Goal: Check status: Check status

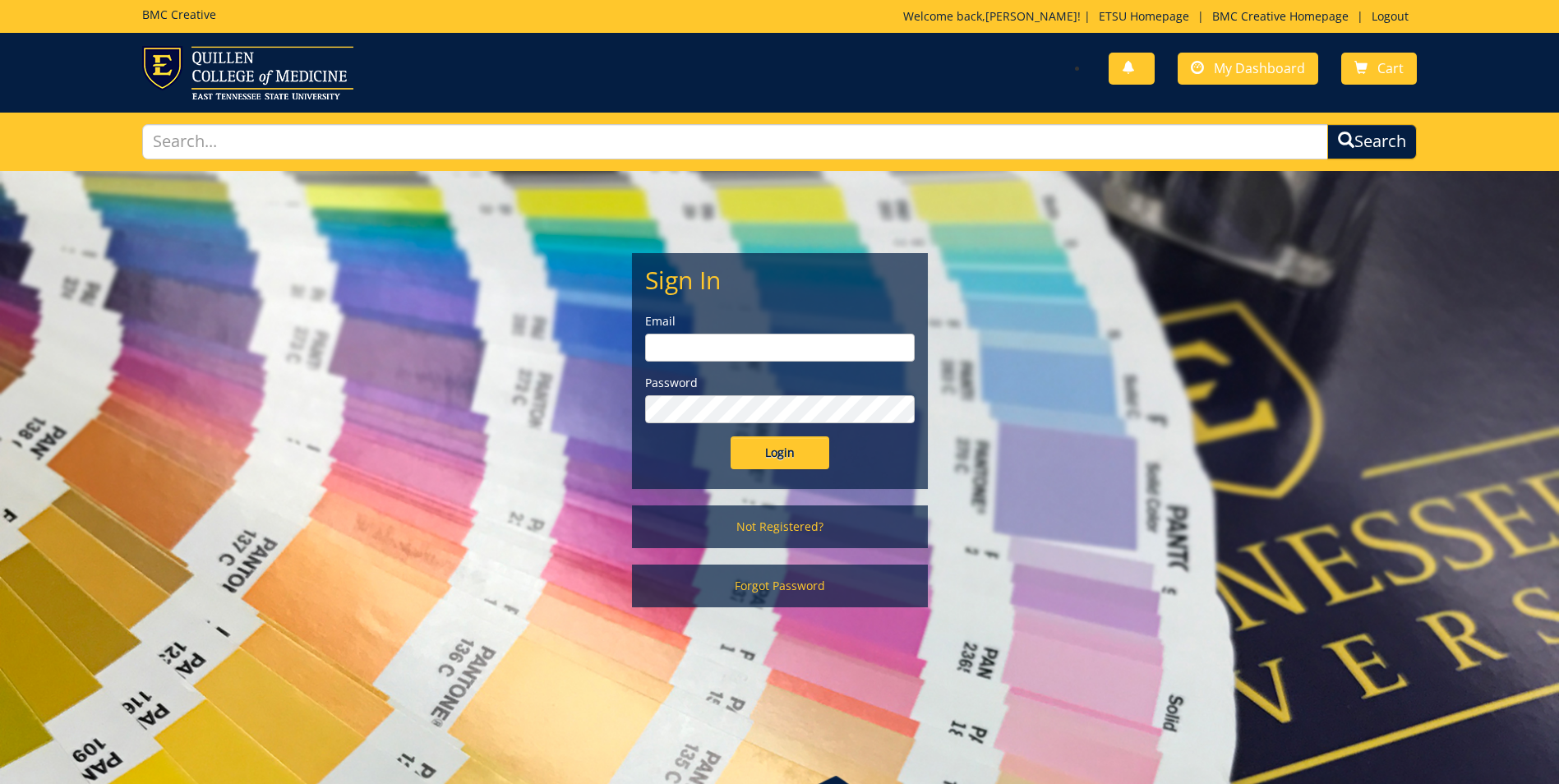
click at [766, 345] on input "email" at bounding box center [779, 347] width 269 height 28
type input "[EMAIL_ADDRESS][DOMAIN_NAME]"
click at [1270, 58] on link "My Dashboard" at bounding box center [1248, 68] width 141 height 32
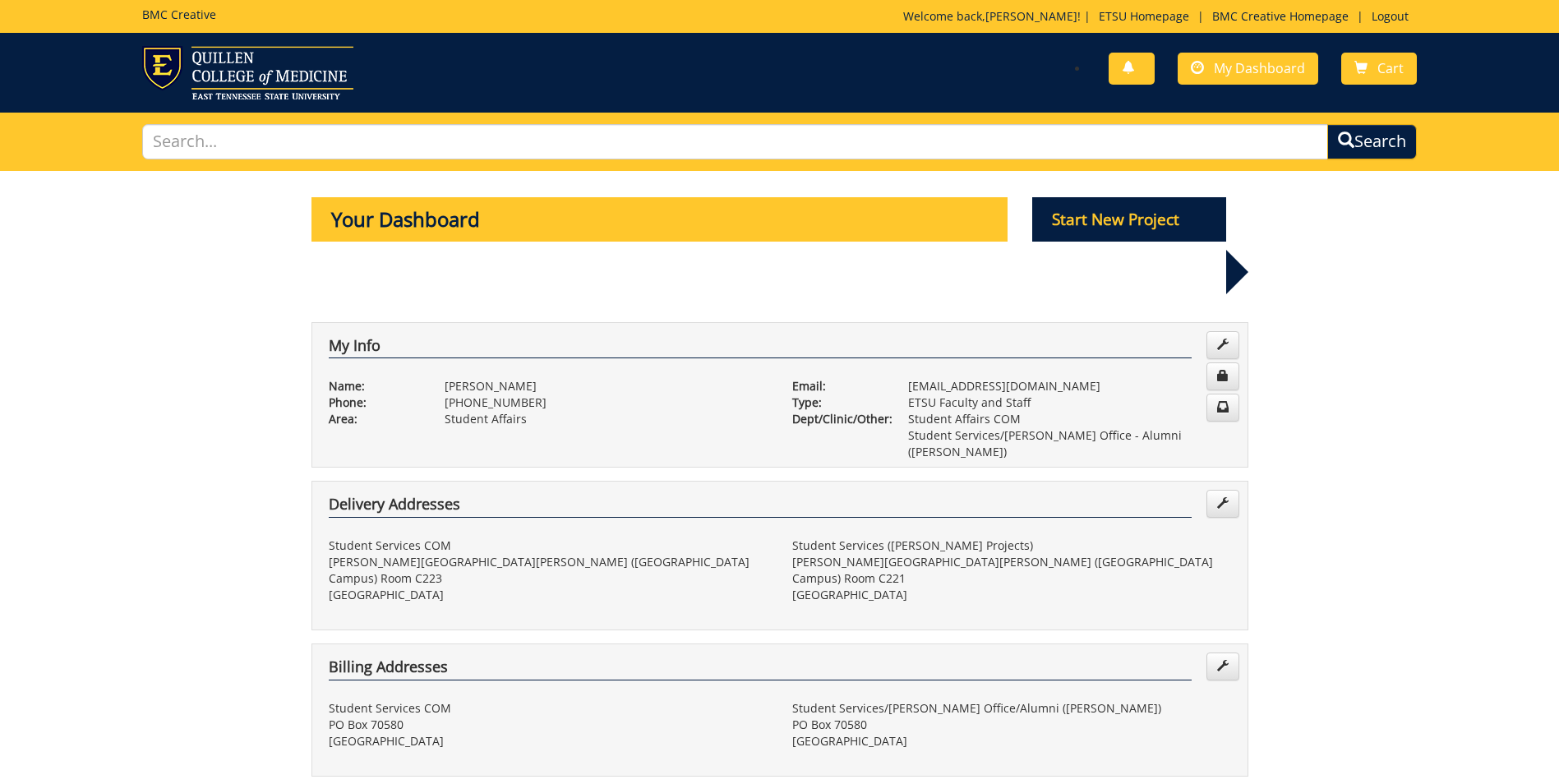
scroll to position [329, 0]
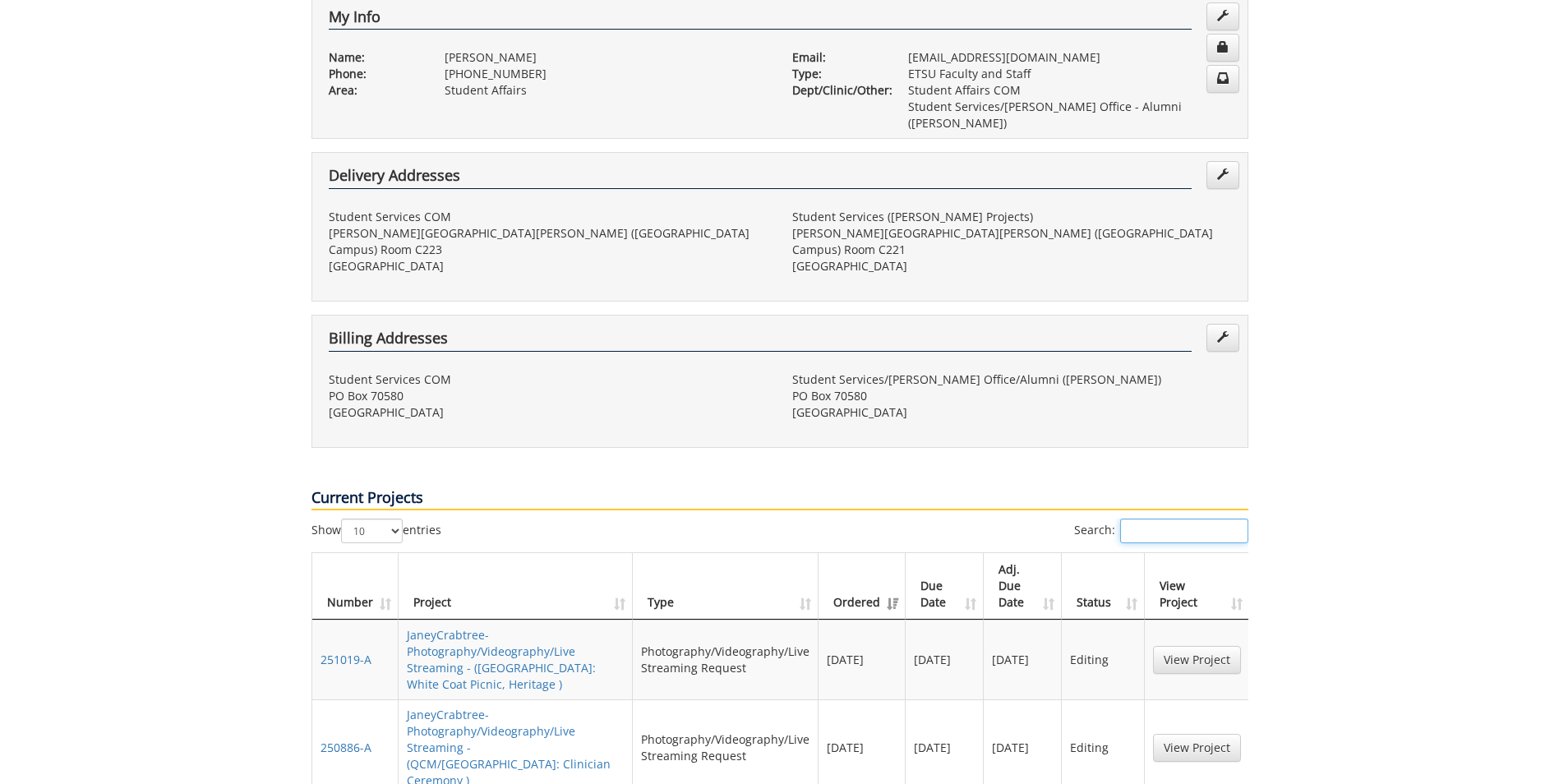
click at [1191, 518] on input "Search:" at bounding box center [1184, 530] width 128 height 25
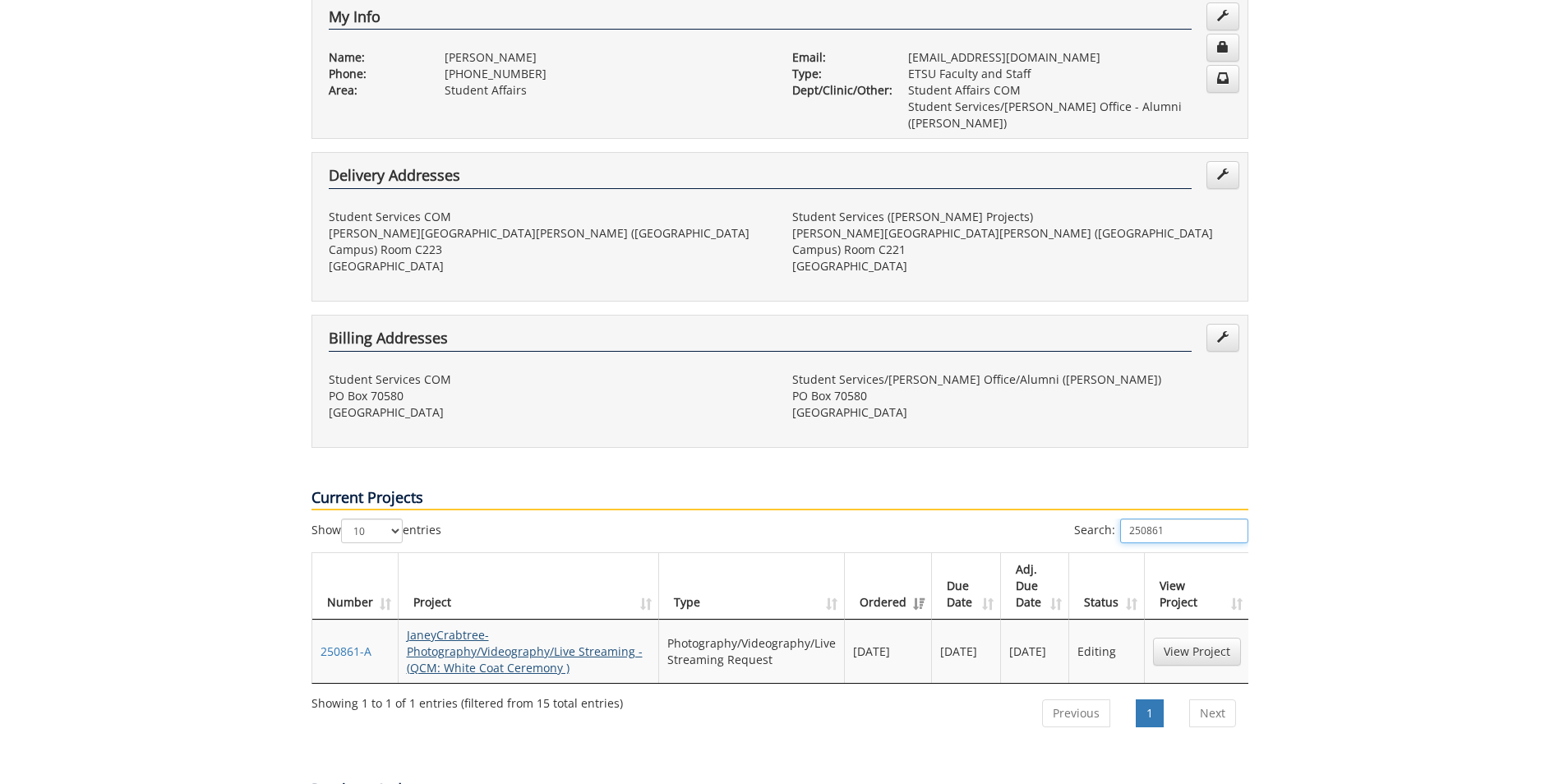
type input "250861"
click at [545, 626] on link "JaneyCrabtree-Photography/Videography/Live Streaming - (QCM: White Coat Ceremon…" at bounding box center [525, 650] width 236 height 48
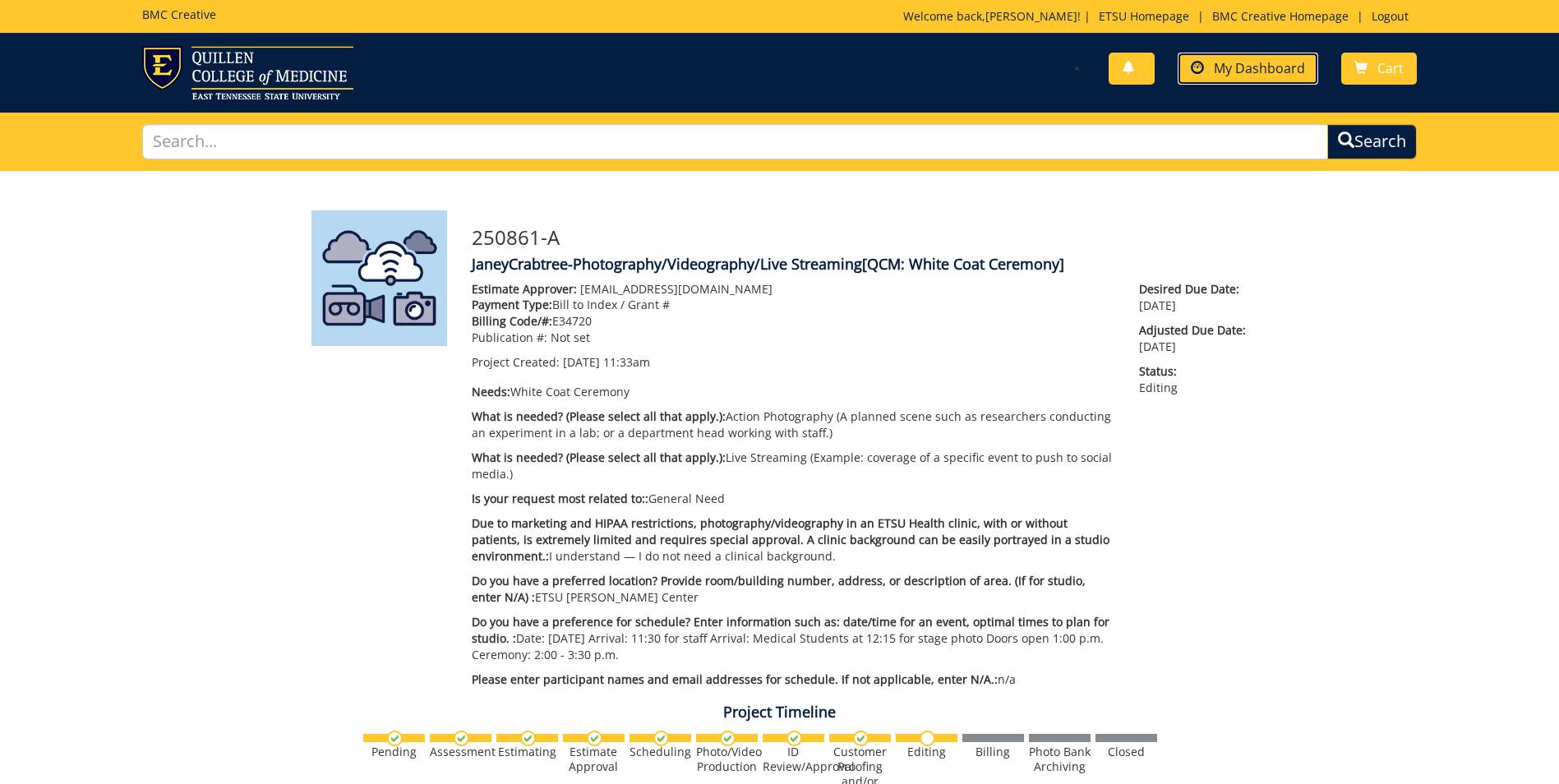
click at [1261, 72] on span "My Dashboard" at bounding box center [1260, 67] width 91 height 18
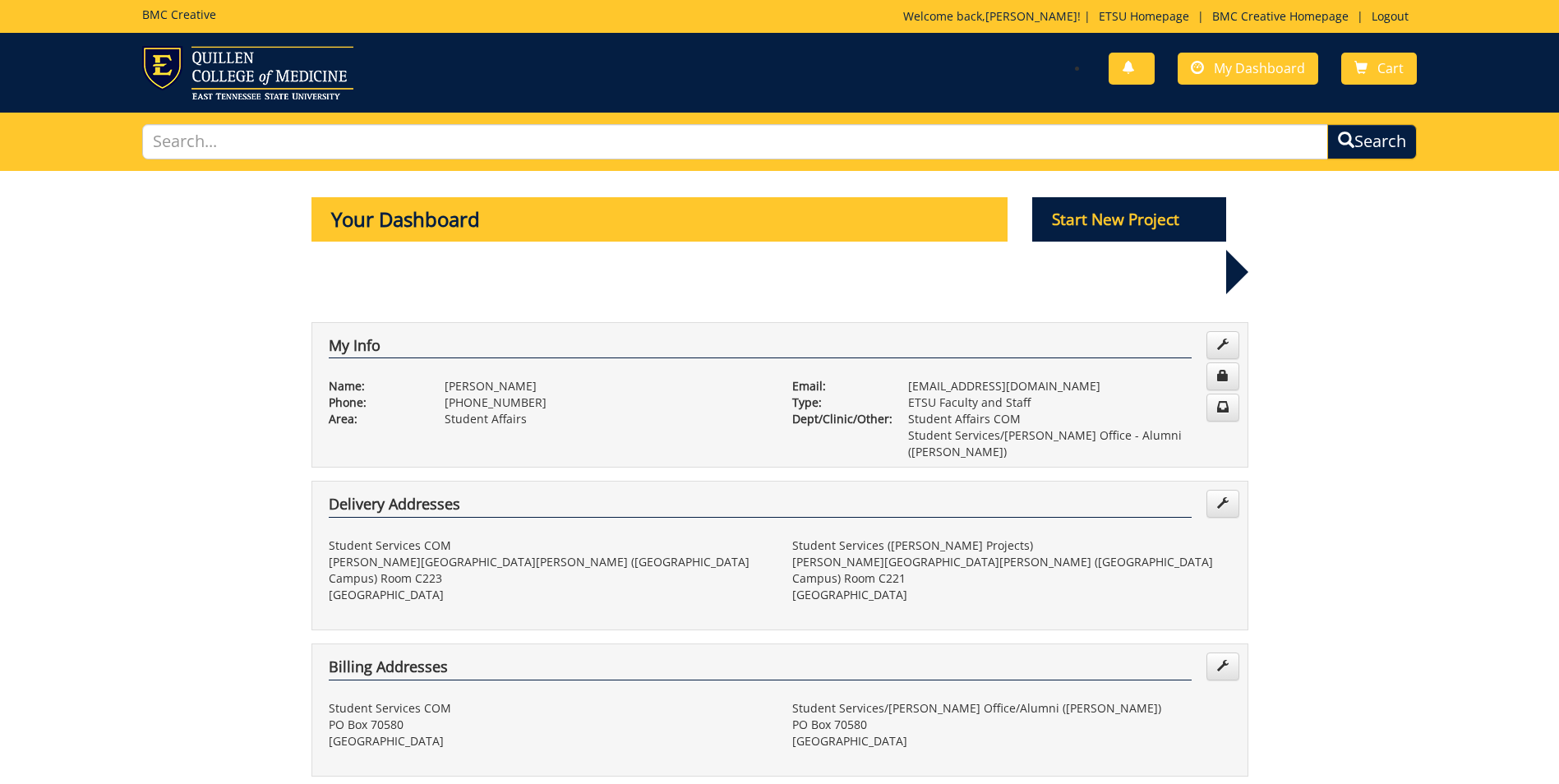
scroll to position [329, 0]
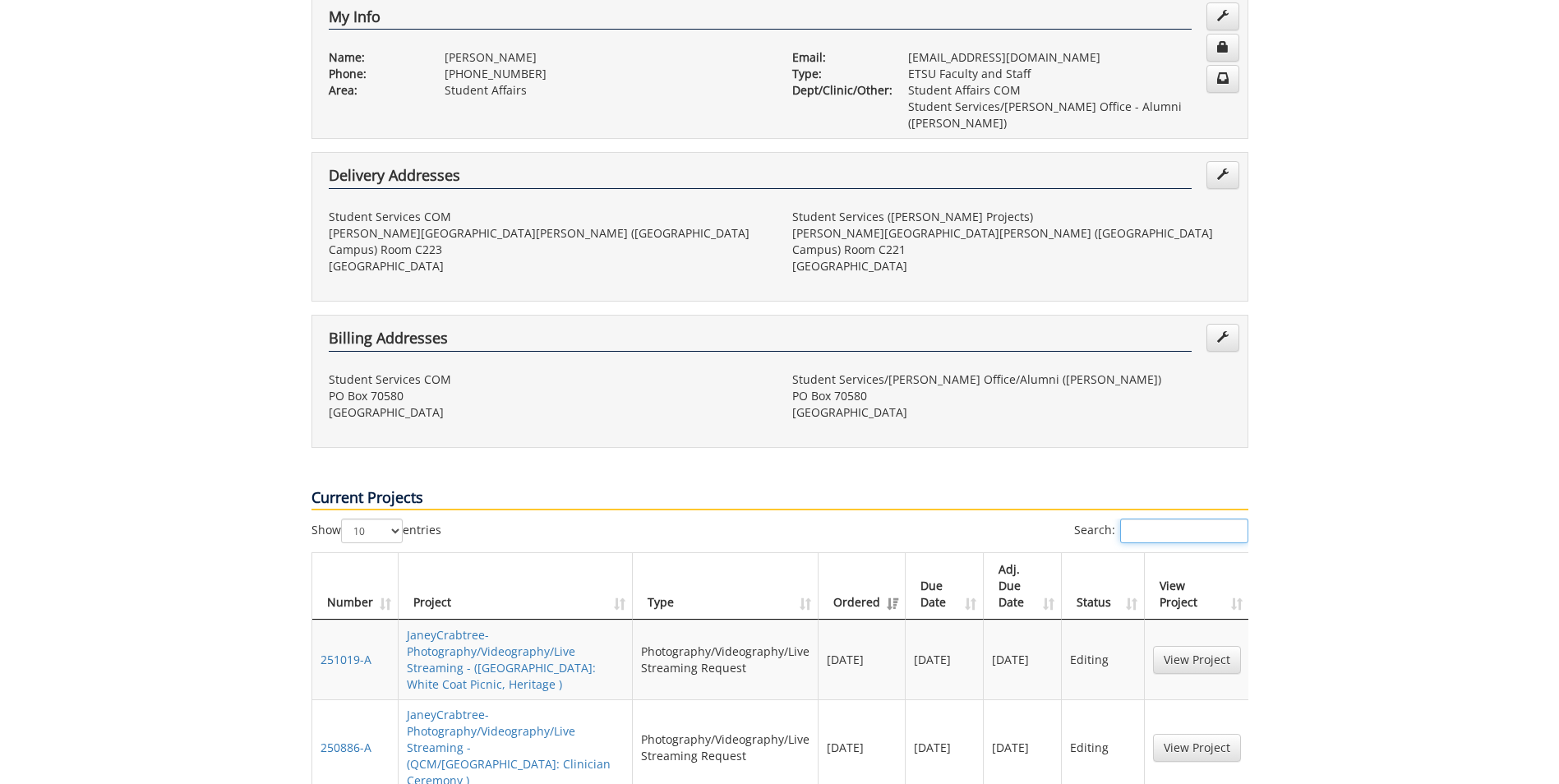
click at [1166, 518] on input "Search:" at bounding box center [1184, 530] width 128 height 25
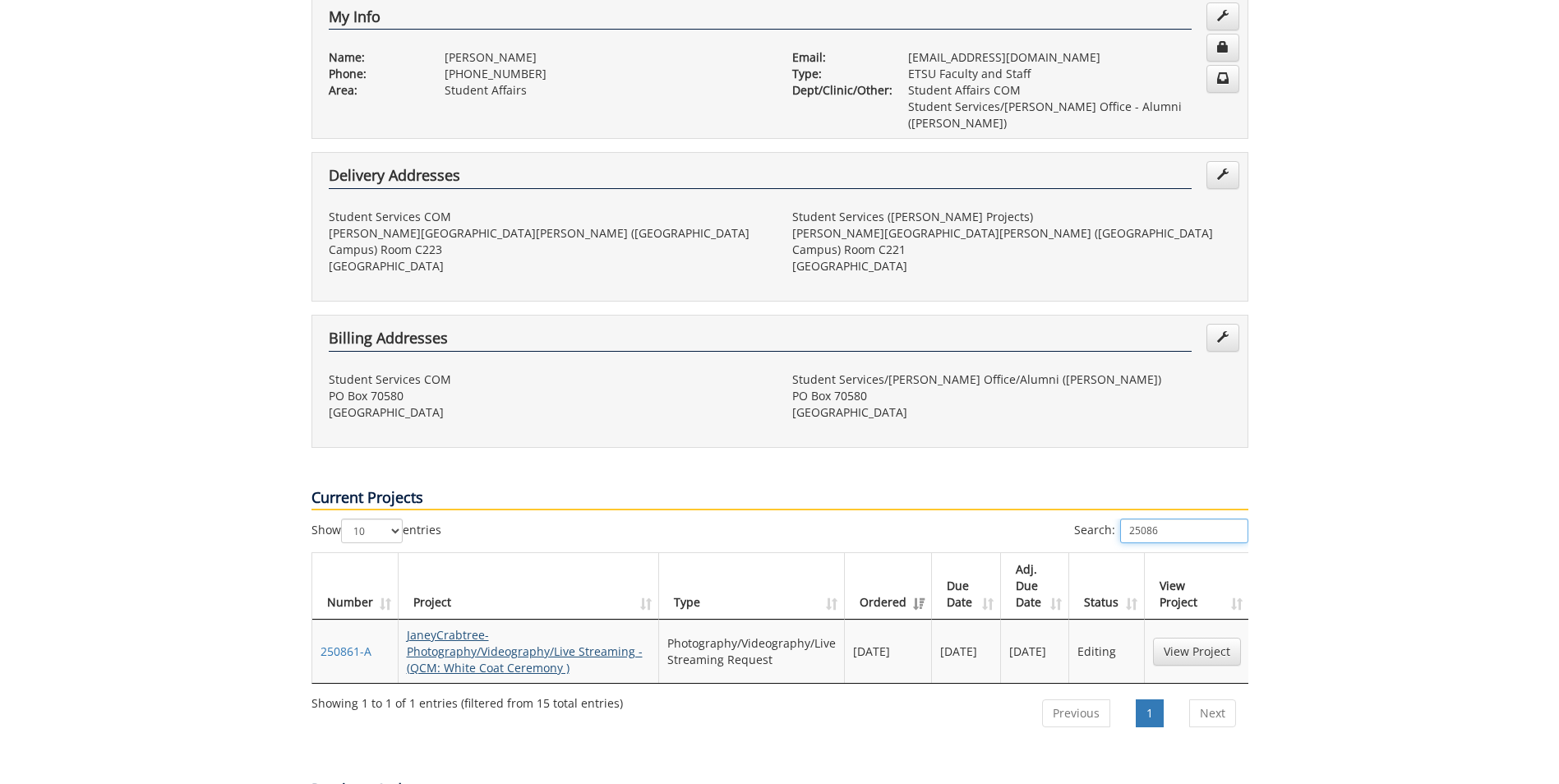
type input "25086"
click at [488, 626] on link "JaneyCrabtree-Photography/Videography/Live Streaming - (QCM: White Coat Ceremon…" at bounding box center [525, 650] width 236 height 48
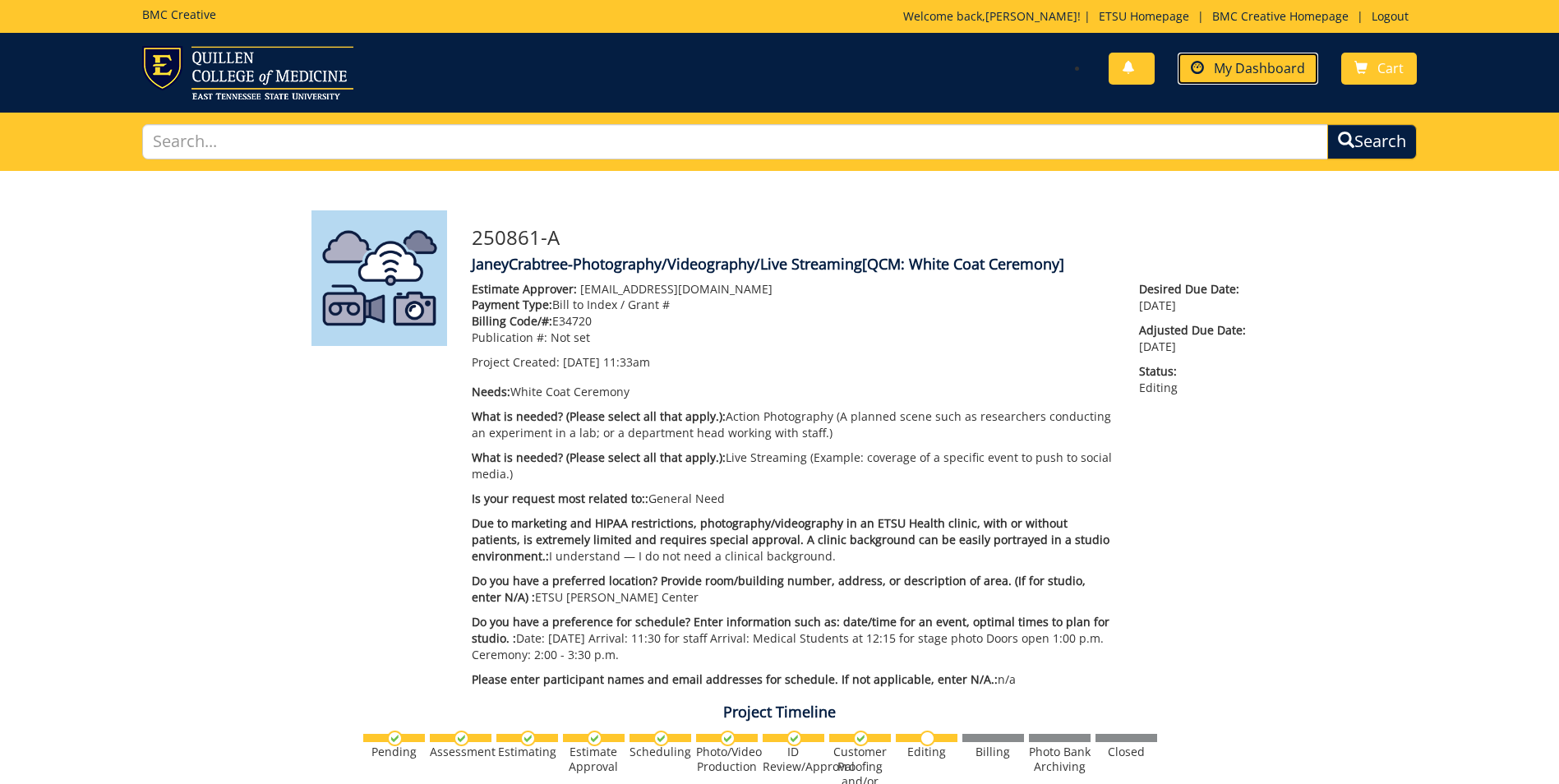
click at [1276, 76] on span "My Dashboard" at bounding box center [1260, 67] width 91 height 18
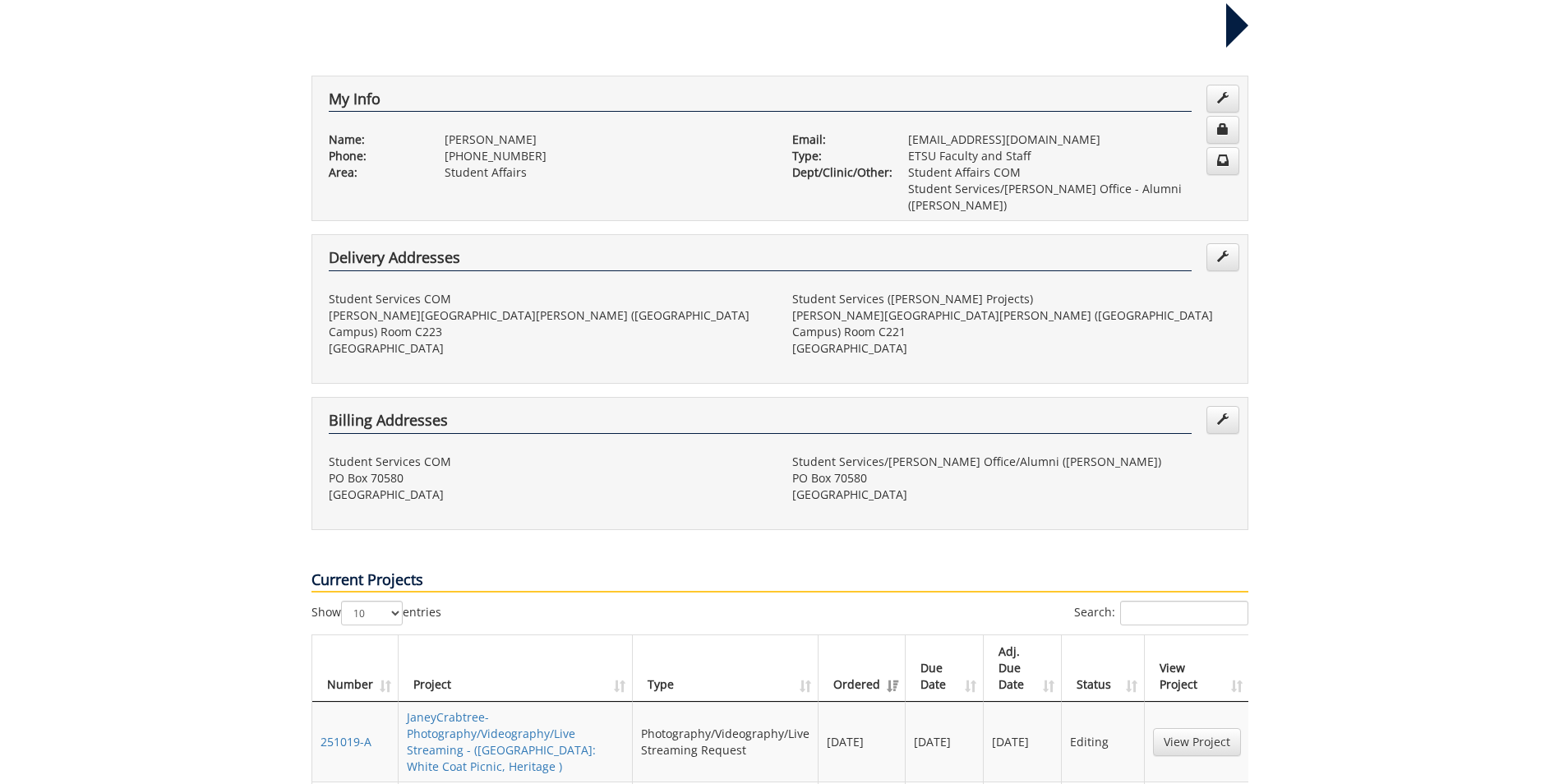
scroll to position [493, 0]
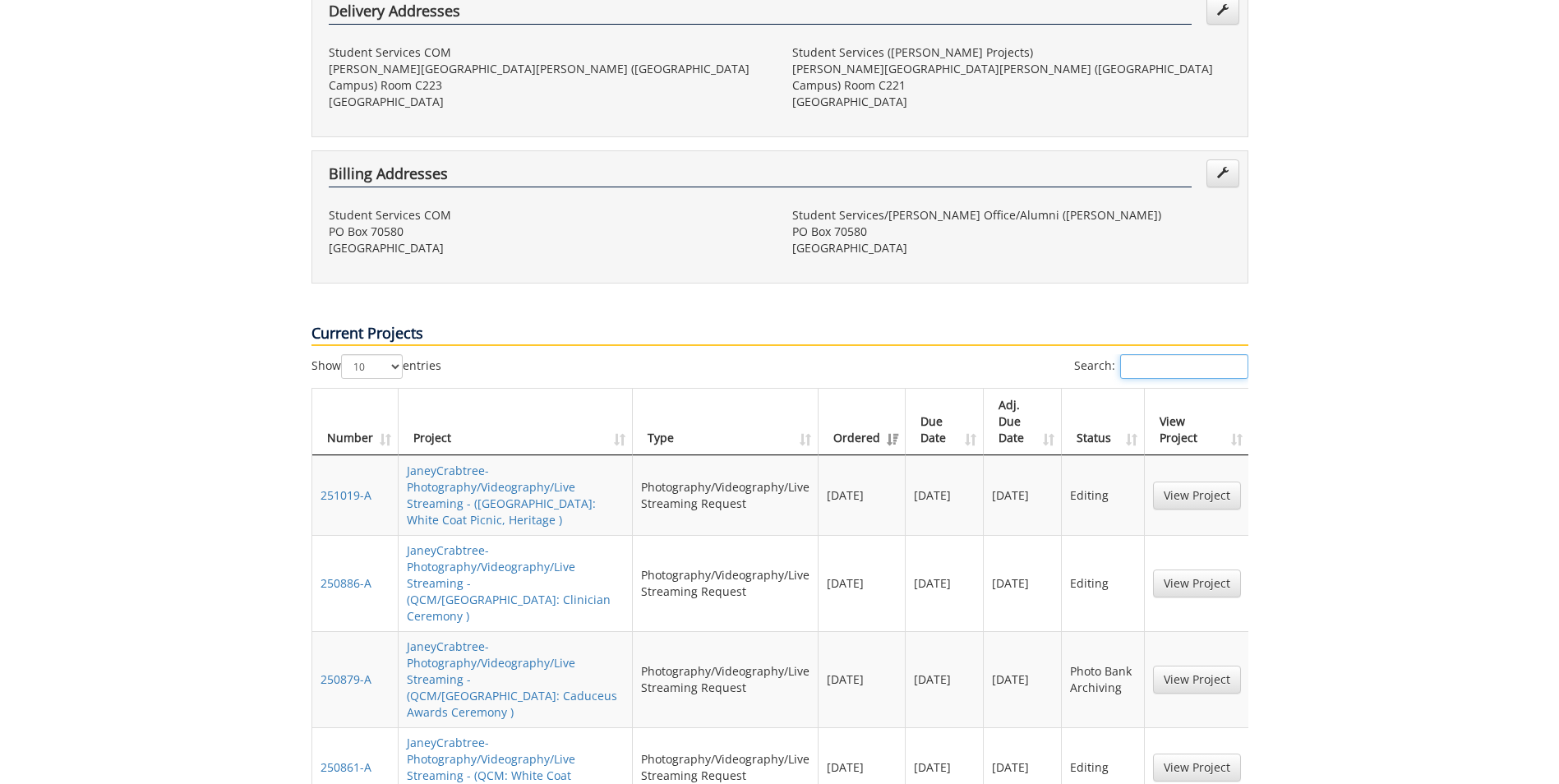
click at [1177, 354] on input "Search:" at bounding box center [1184, 367] width 128 height 25
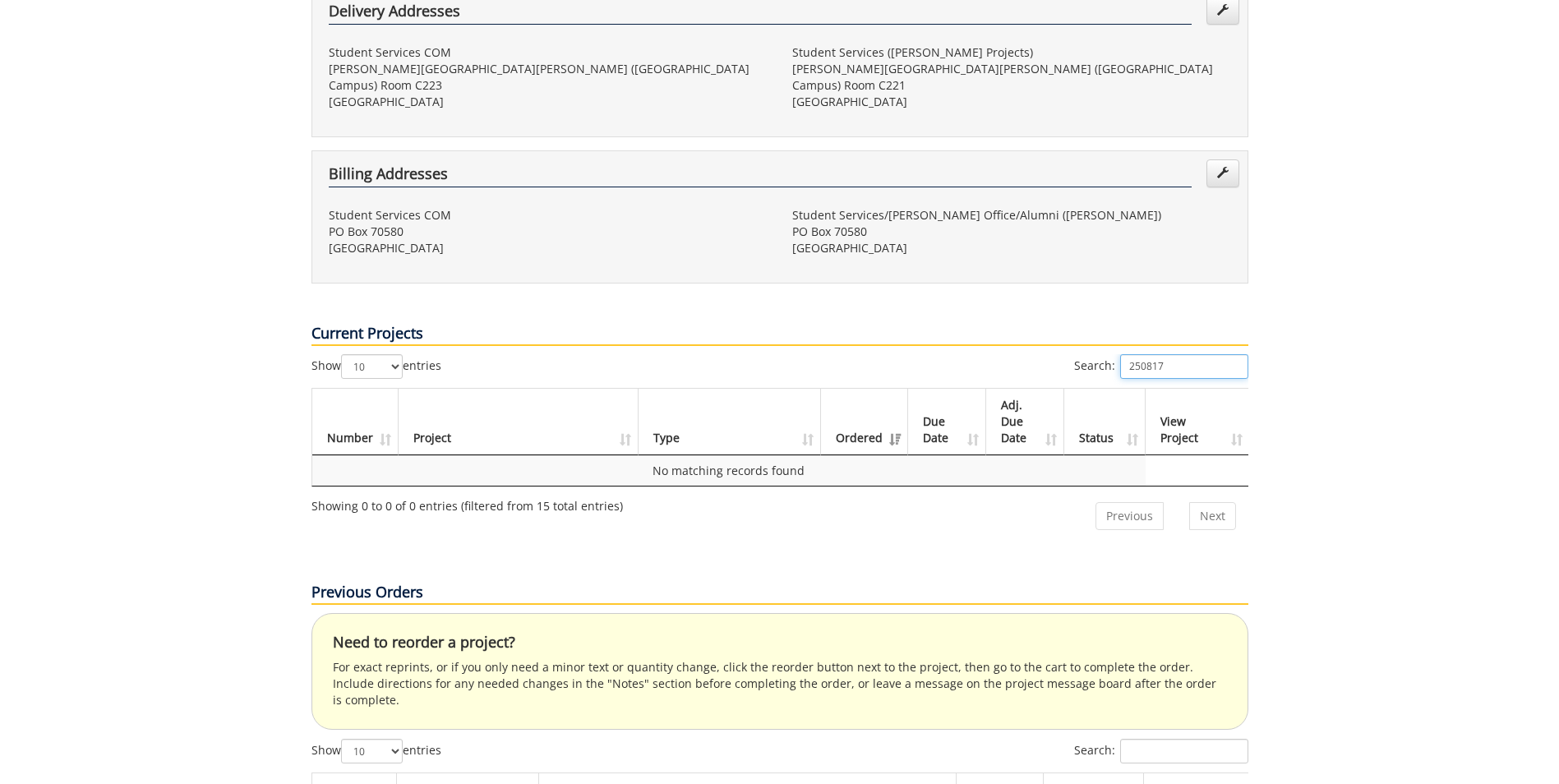
type input "250817"
